Goal: Task Accomplishment & Management: Manage account settings

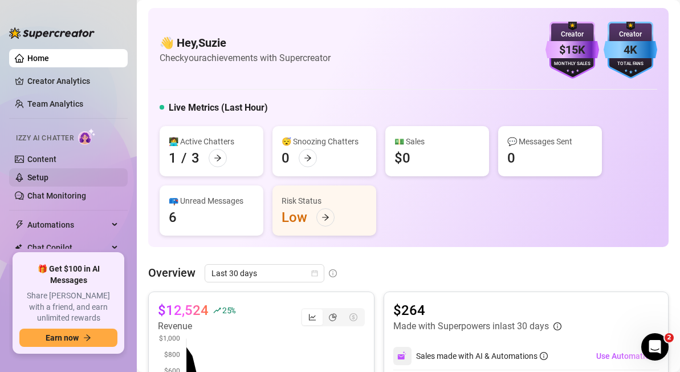
click at [38, 178] on link "Setup" at bounding box center [37, 177] width 21 height 9
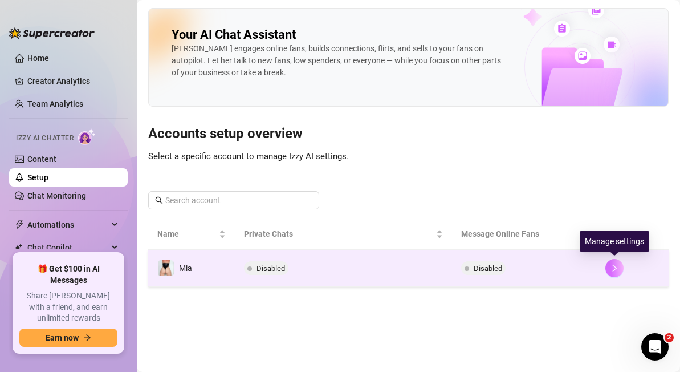
click at [613, 267] on icon "right" at bounding box center [614, 268] width 8 height 8
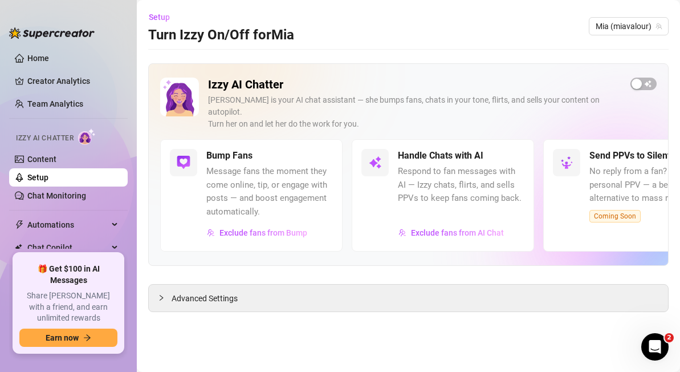
click at [637, 84] on div "button" at bounding box center [636, 84] width 10 height 10
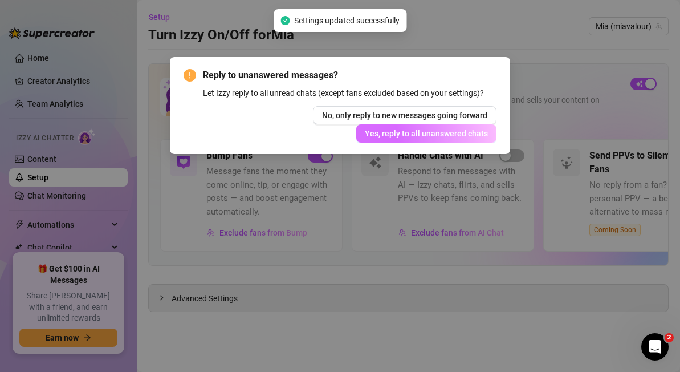
click at [426, 134] on span "Yes, reply to all unanswered chats" at bounding box center [426, 133] width 123 height 9
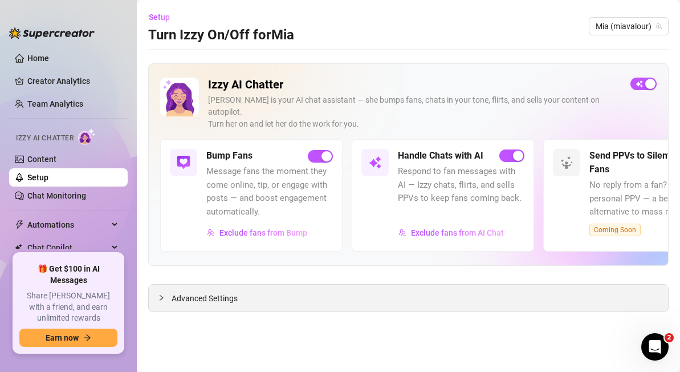
click at [232, 292] on span "Advanced Settings" at bounding box center [205, 298] width 66 height 13
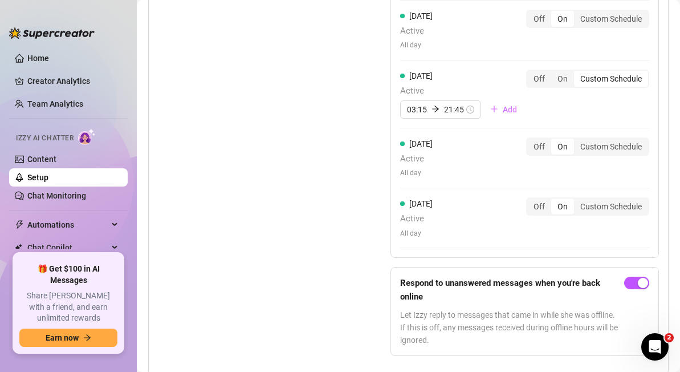
scroll to position [1313, 0]
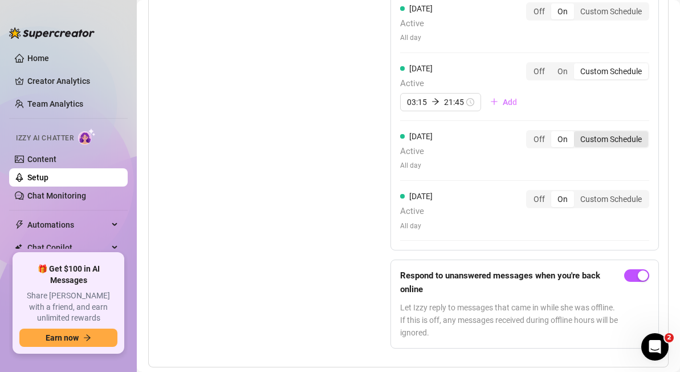
click at [585, 131] on div "Custom Schedule" at bounding box center [611, 139] width 74 height 16
click at [577, 133] on input "Custom Schedule" at bounding box center [577, 133] width 0 height 0
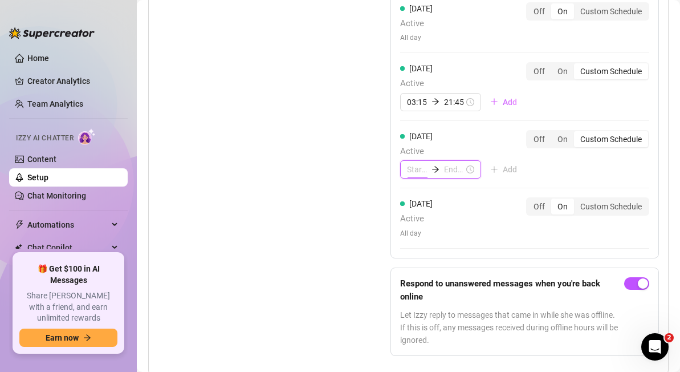
click at [417, 163] on input at bounding box center [417, 169] width 20 height 13
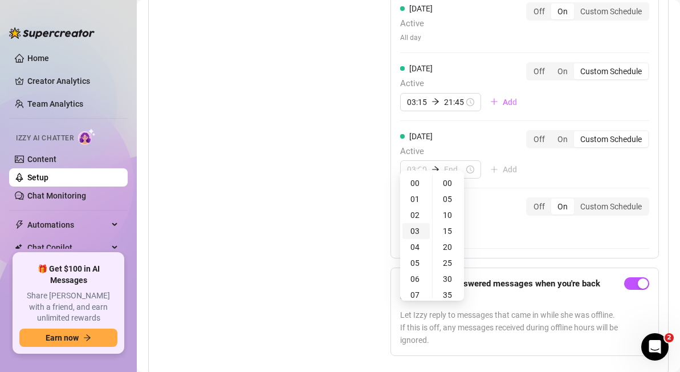
click at [415, 229] on div "03" at bounding box center [415, 231] width 27 height 16
click at [446, 214] on div "10" at bounding box center [448, 215] width 27 height 16
type input "03:10"
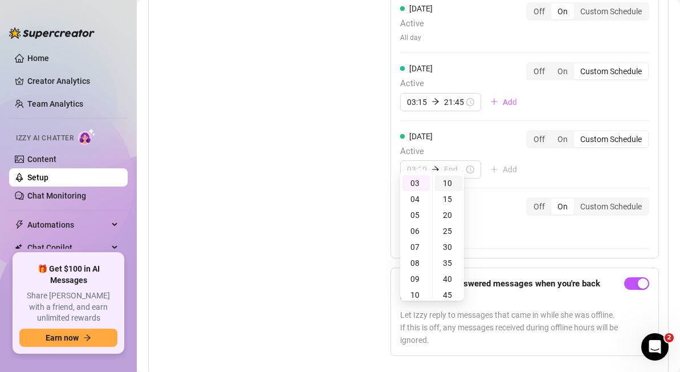
click at [447, 182] on div "10" at bounding box center [448, 183] width 27 height 16
click at [449, 163] on input at bounding box center [454, 169] width 20 height 13
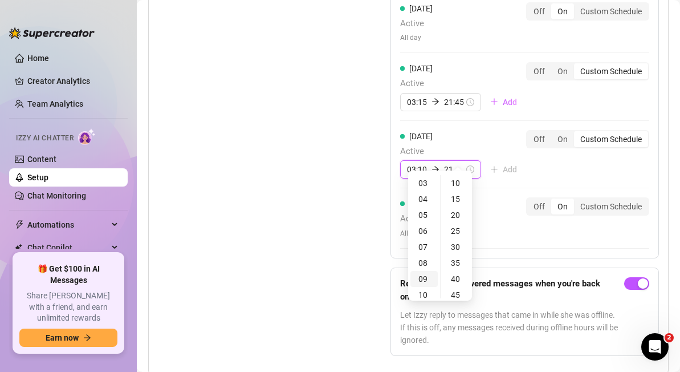
type input "03:15"
type input "10:10"
click at [425, 214] on div "21" at bounding box center [423, 219] width 27 height 16
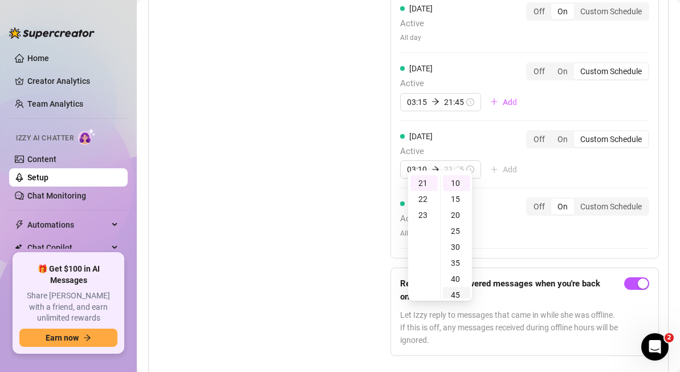
click at [456, 295] on div "45" at bounding box center [456, 295] width 27 height 16
type input "21:45"
click at [519, 232] on div "[DATE] Active All day Off On Custom Schedule [DATE] Active All day Off On Custo…" at bounding box center [524, 88] width 268 height 552
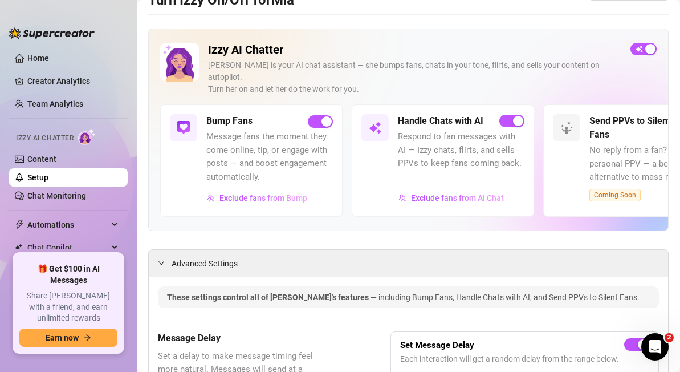
scroll to position [0, 0]
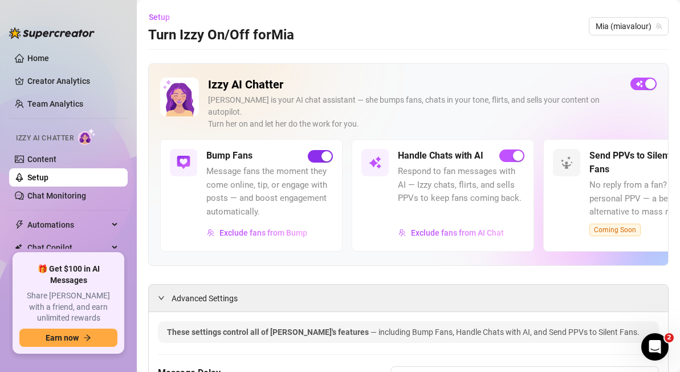
click at [327, 151] on div "button" at bounding box center [326, 156] width 10 height 10
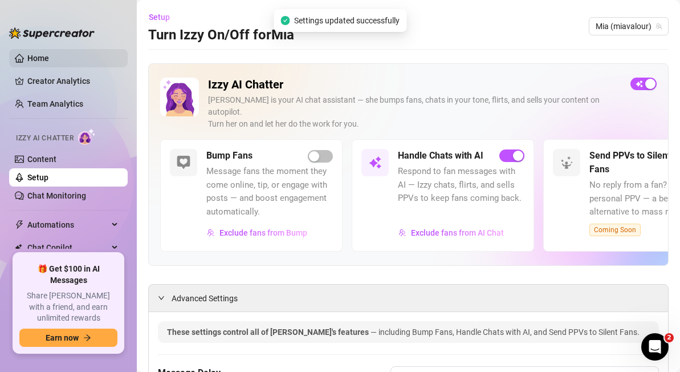
click at [49, 58] on link "Home" at bounding box center [38, 58] width 22 height 9
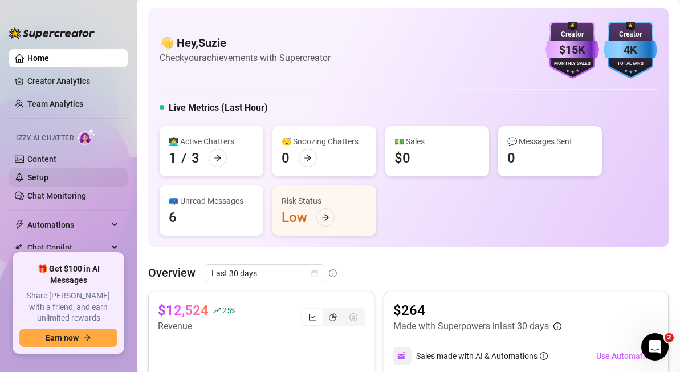
click at [44, 174] on link "Setup" at bounding box center [37, 177] width 21 height 9
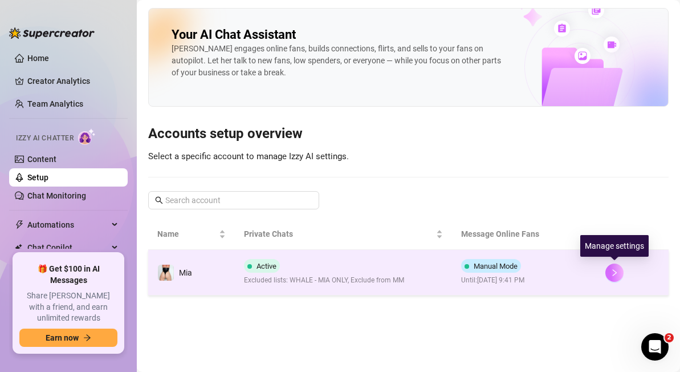
click at [618, 273] on button "button" at bounding box center [614, 272] width 18 height 18
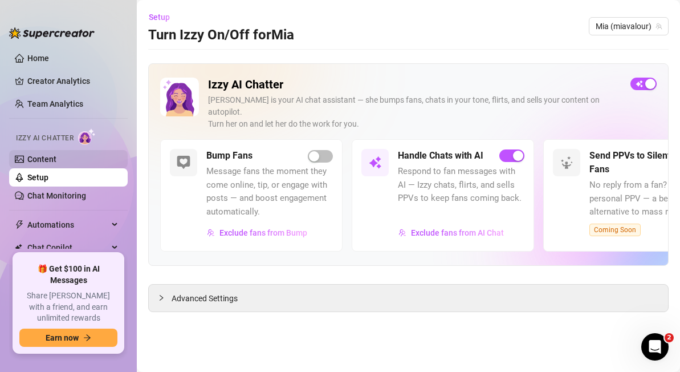
click at [54, 160] on link "Content" at bounding box center [41, 158] width 29 height 9
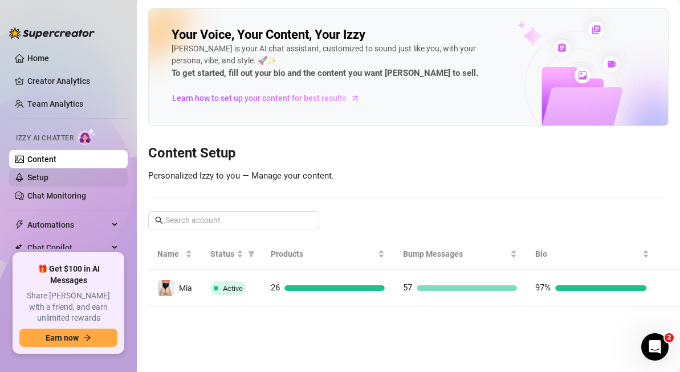
click at [48, 179] on link "Setup" at bounding box center [37, 177] width 21 height 9
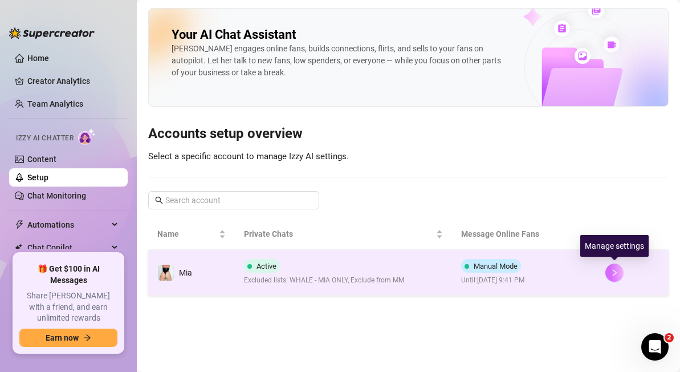
click at [618, 274] on icon "right" at bounding box center [614, 272] width 8 height 8
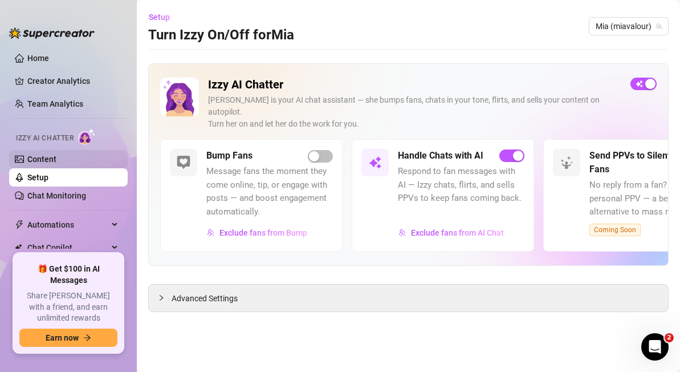
click at [56, 161] on link "Content" at bounding box center [41, 158] width 29 height 9
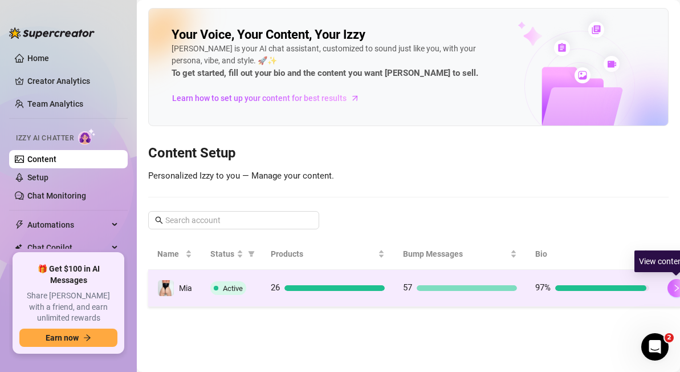
click at [675, 289] on icon "right" at bounding box center [676, 288] width 8 height 8
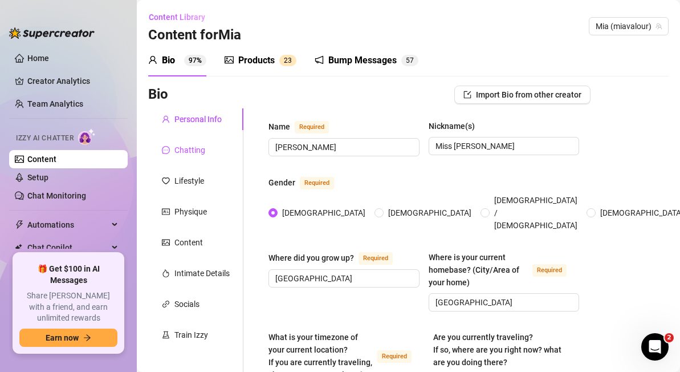
click at [193, 150] on div "Chatting" at bounding box center [189, 150] width 31 height 13
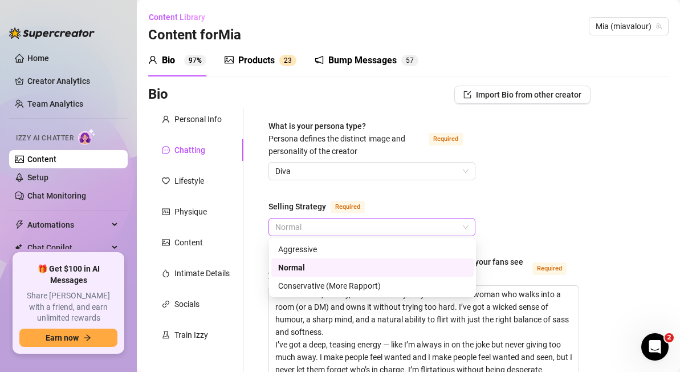
click at [443, 226] on span "Normal" at bounding box center [371, 226] width 193 height 17
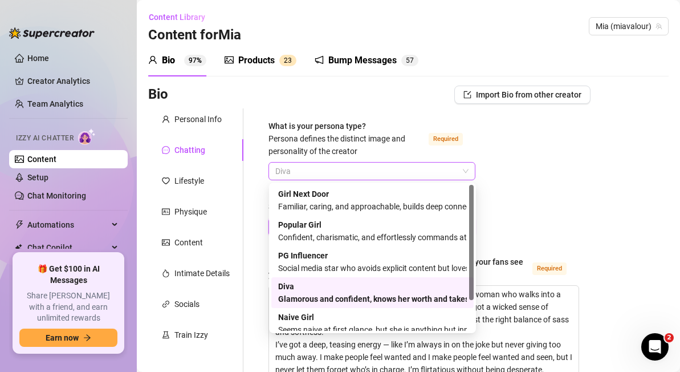
click at [444, 166] on span "Diva" at bounding box center [371, 170] width 193 height 17
click at [413, 232] on div "Confident, charismatic, and effortlessly commands attention" at bounding box center [372, 237] width 189 height 13
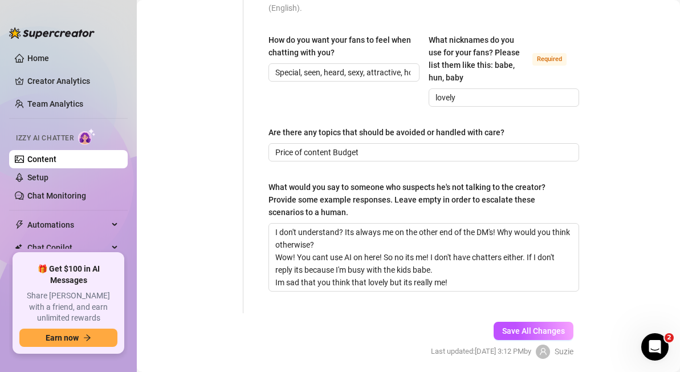
scroll to position [959, 0]
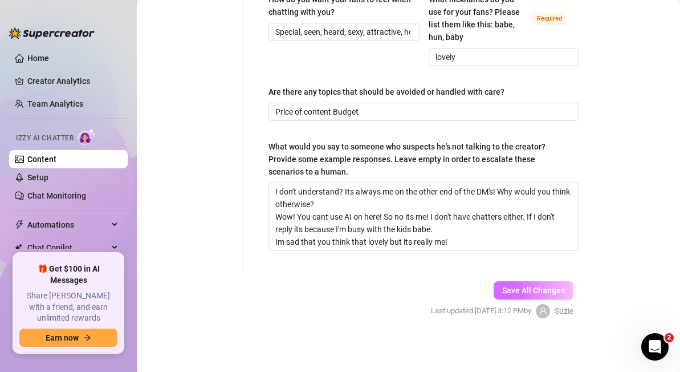
click at [529, 289] on span "Save All Changes" at bounding box center [533, 289] width 63 height 9
click at [37, 54] on link "Home" at bounding box center [38, 58] width 22 height 9
